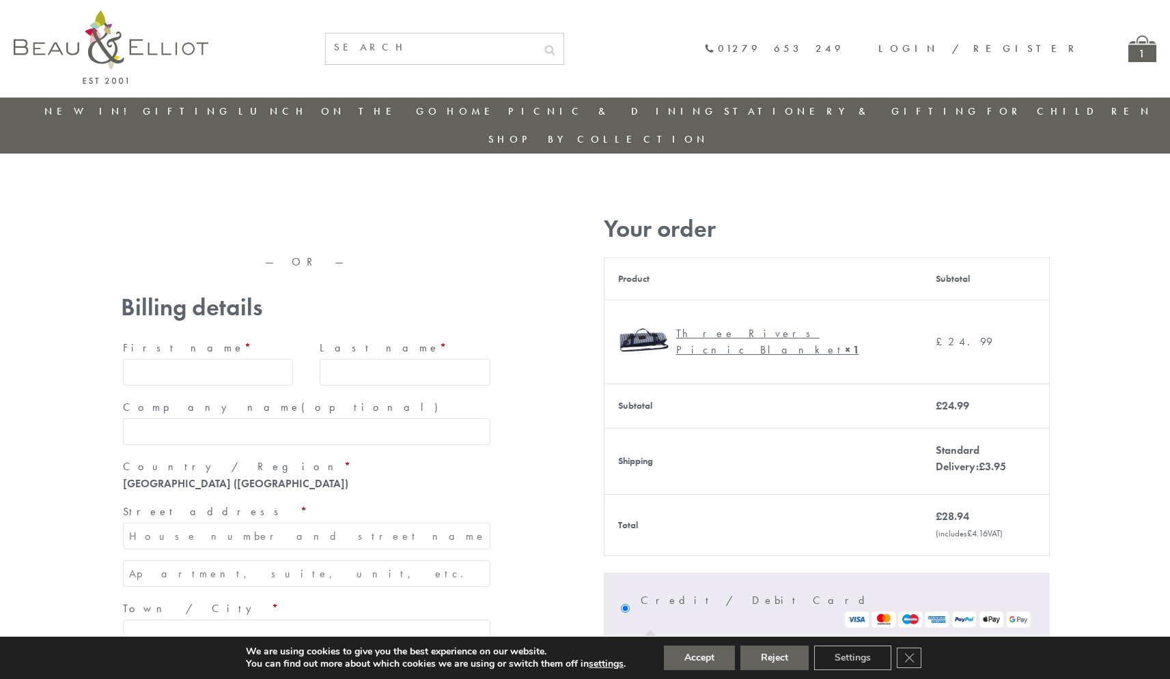
type input "maria33@yahoo.com"
type input "Maria"
type input "Williams"
type input "23, Scottsdale, Happytown"
type input "London"
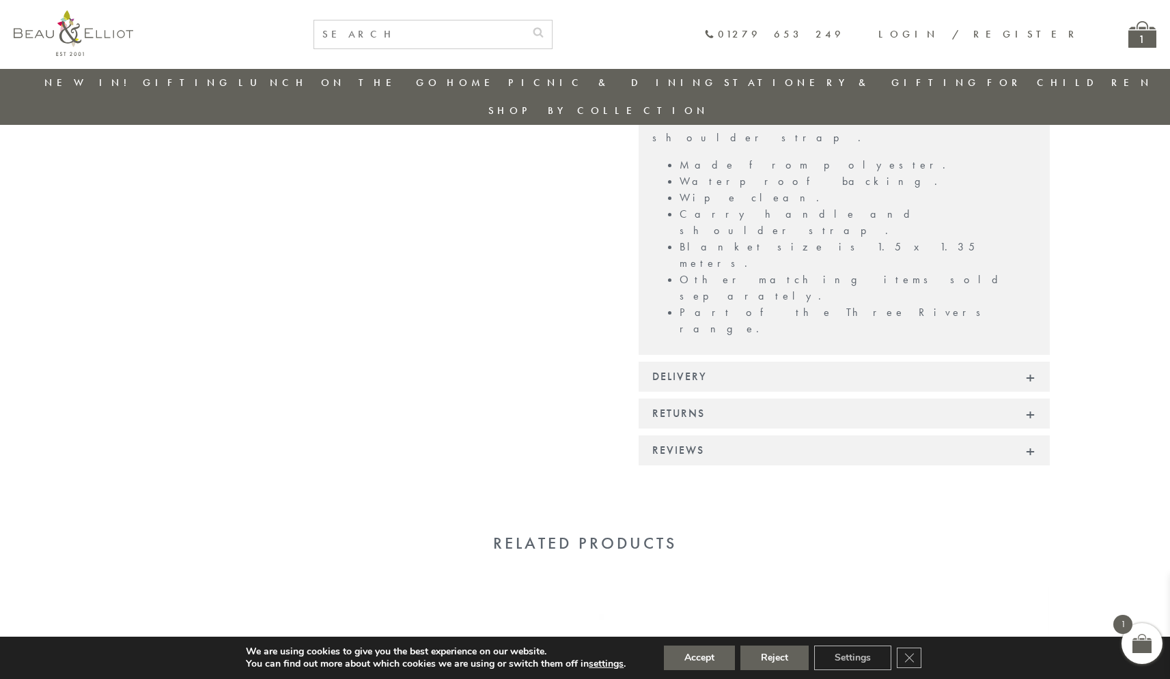
scroll to position [860, 0]
